Goal: Register for event/course

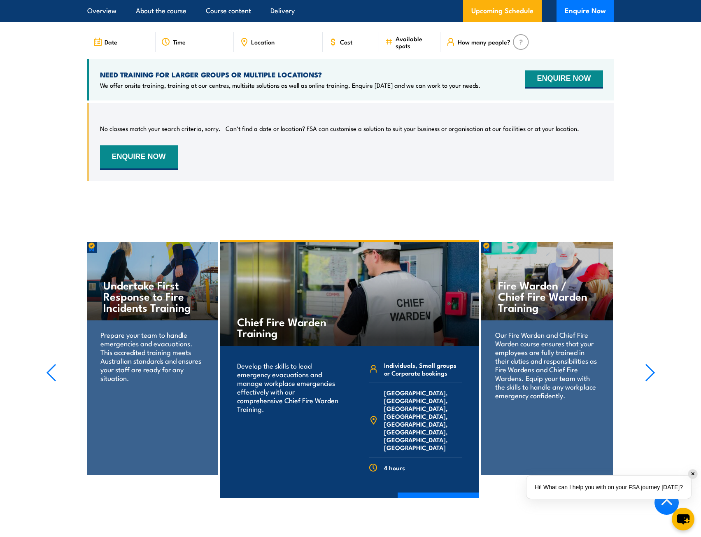
scroll to position [1422, 0]
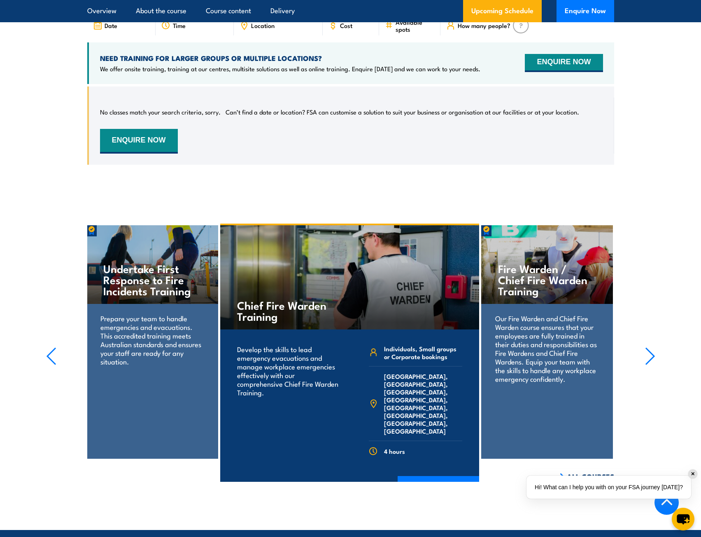
click at [652, 361] on icon "button" at bounding box center [650, 356] width 8 height 16
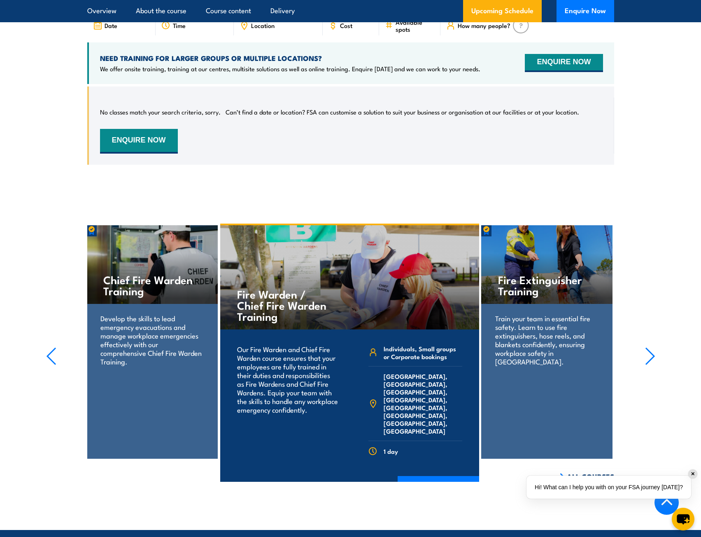
click at [652, 361] on icon "button" at bounding box center [650, 356] width 8 height 16
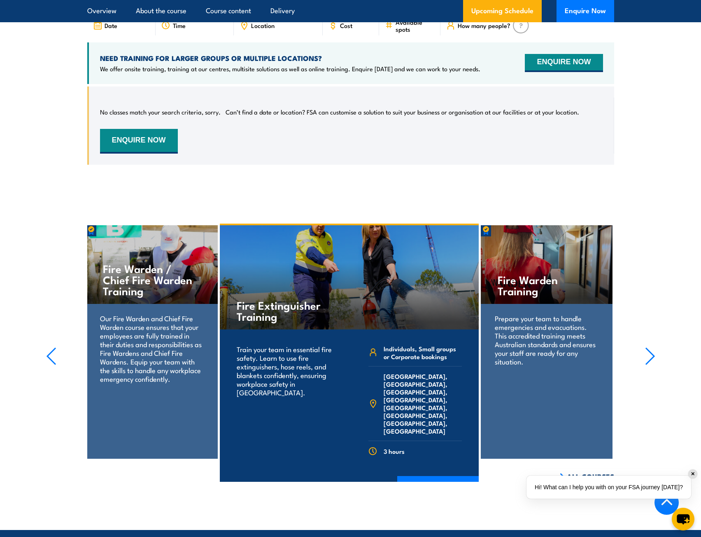
click at [652, 361] on icon "button" at bounding box center [650, 356] width 8 height 16
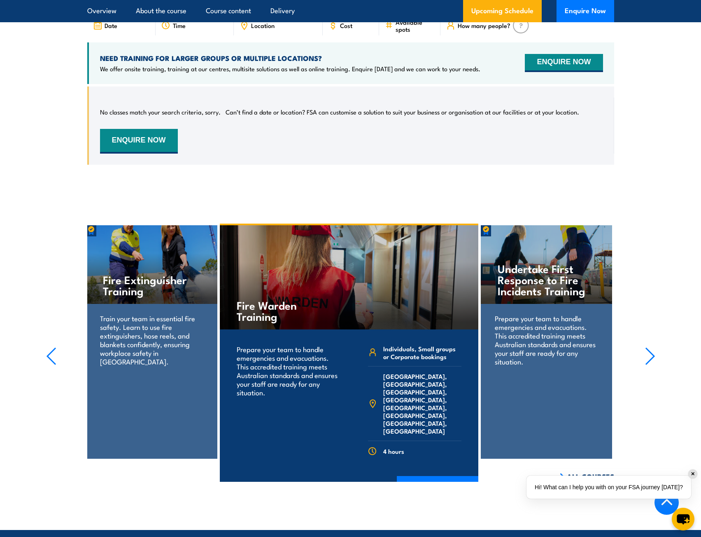
click at [652, 361] on icon "button" at bounding box center [650, 356] width 8 height 16
